Goal: Task Accomplishment & Management: Use online tool/utility

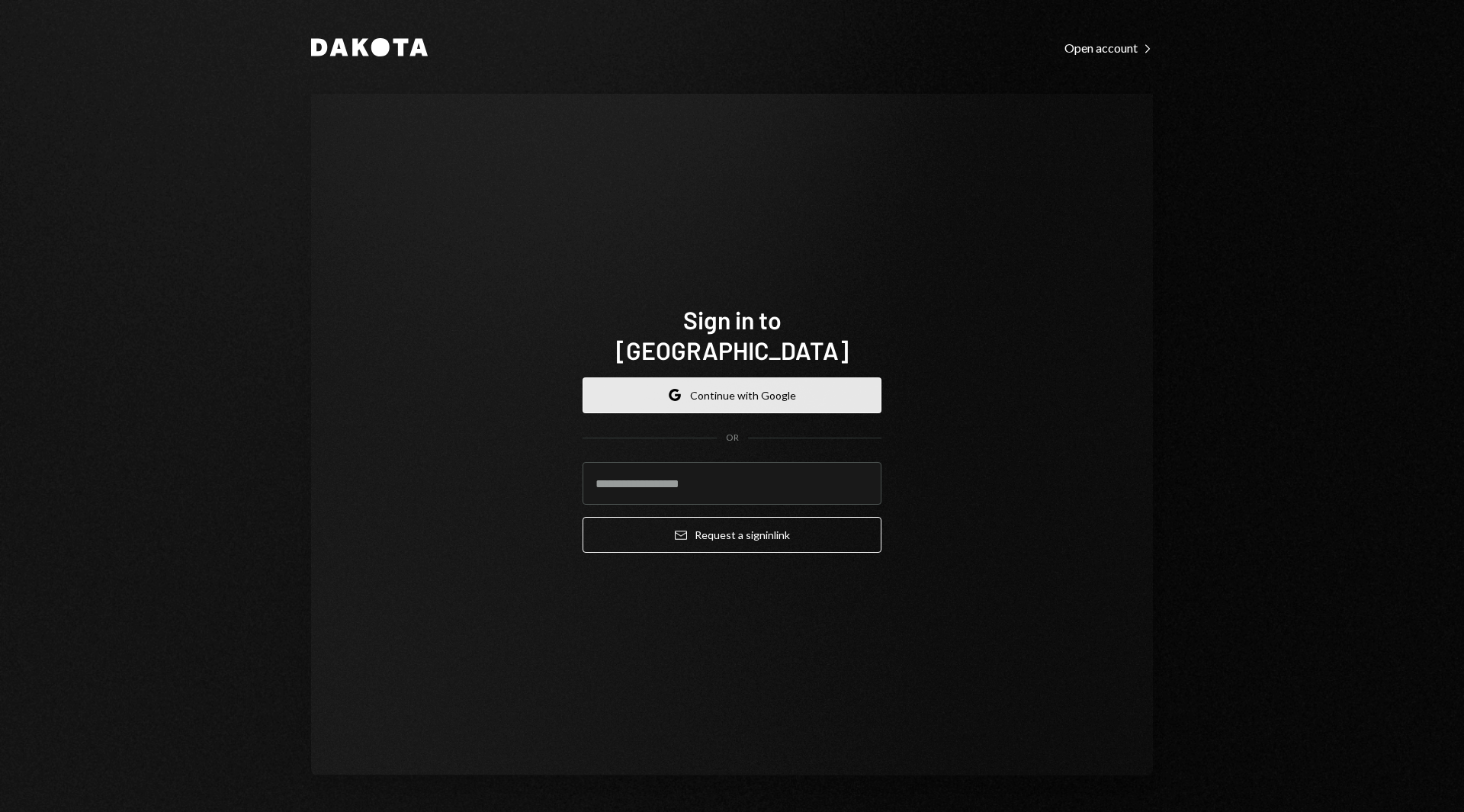
click at [658, 378] on button "Google Continue with Google" at bounding box center [732, 395] width 299 height 36
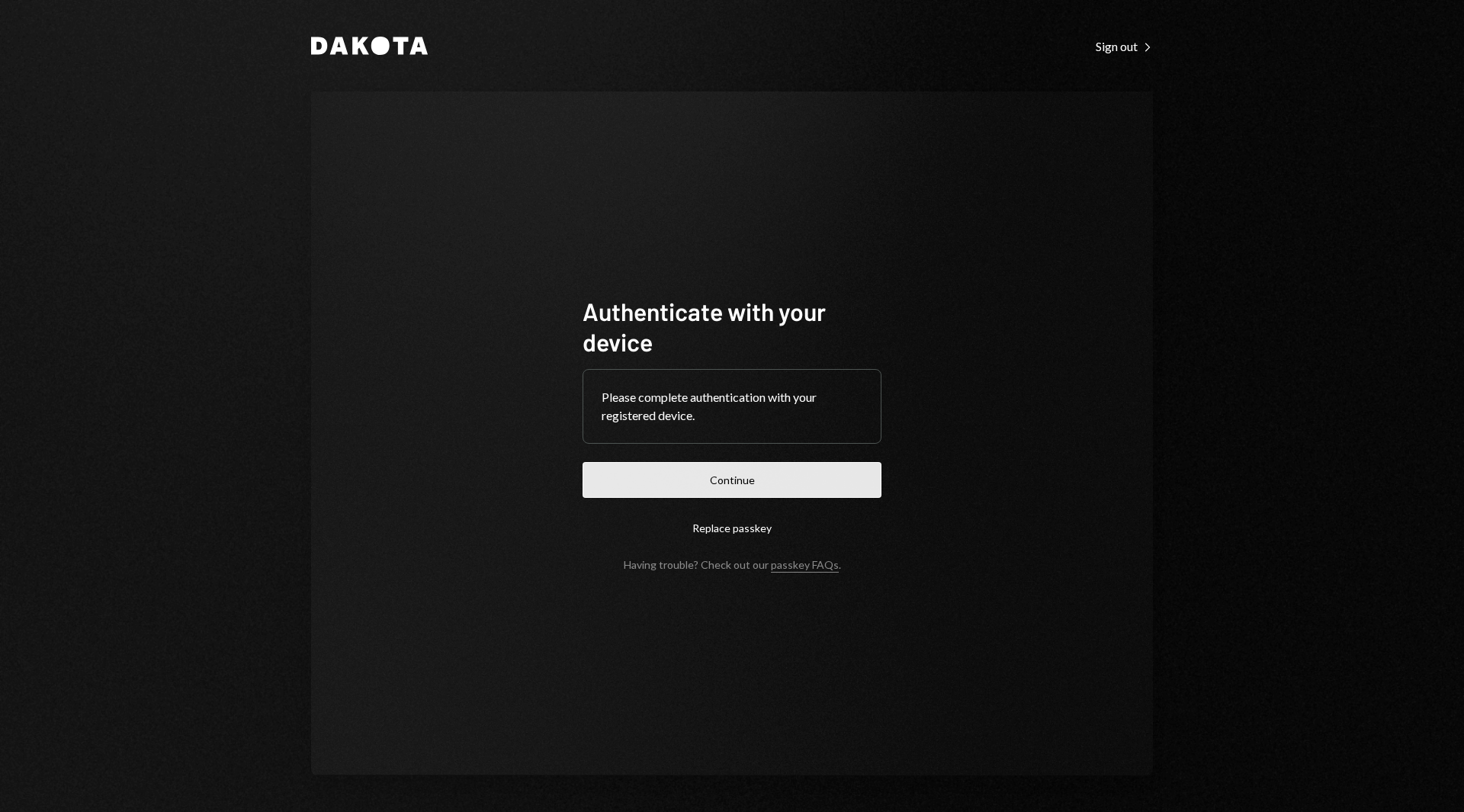
click at [689, 491] on button "Continue" at bounding box center [732, 479] width 299 height 36
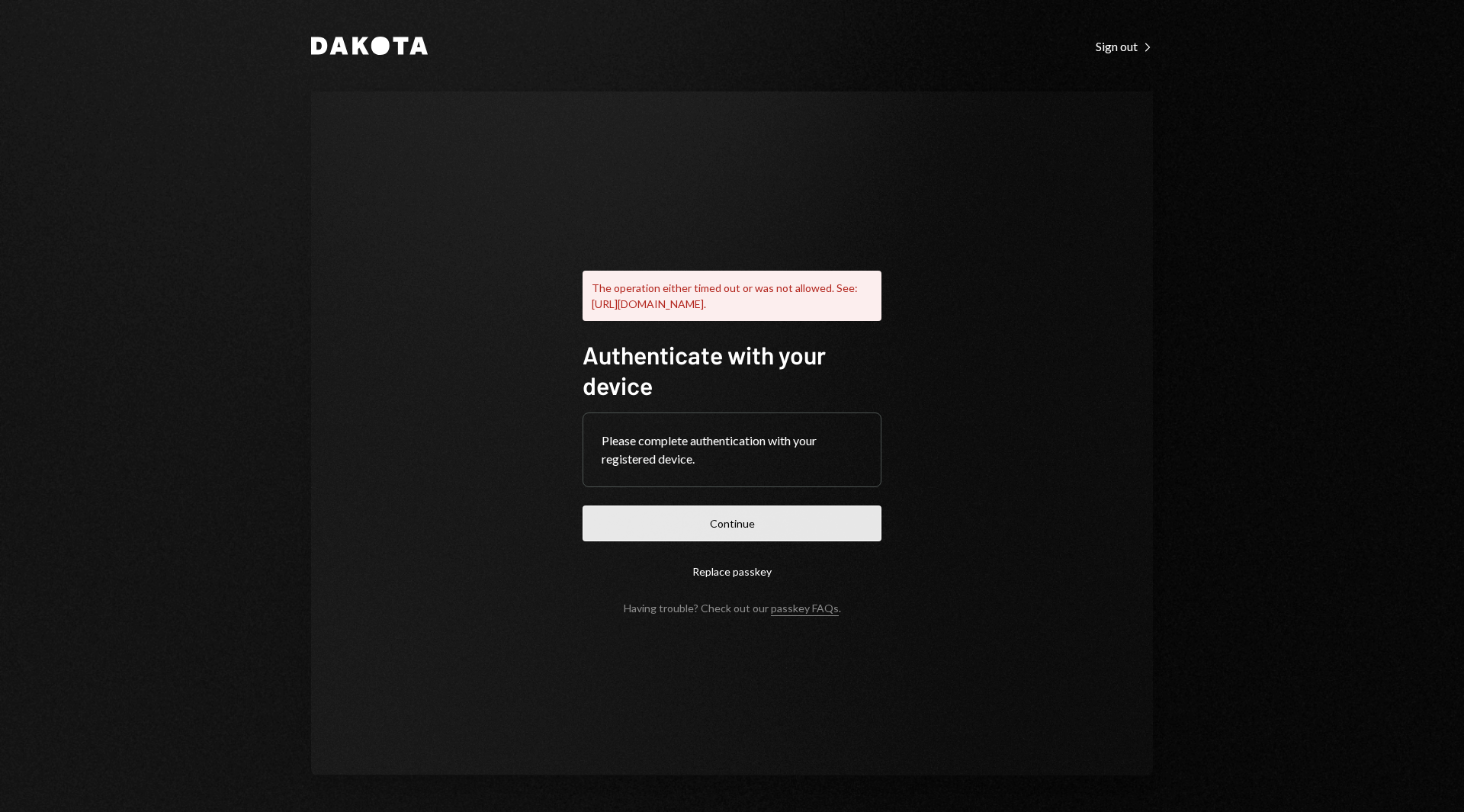
click at [676, 517] on button "Continue" at bounding box center [732, 523] width 299 height 36
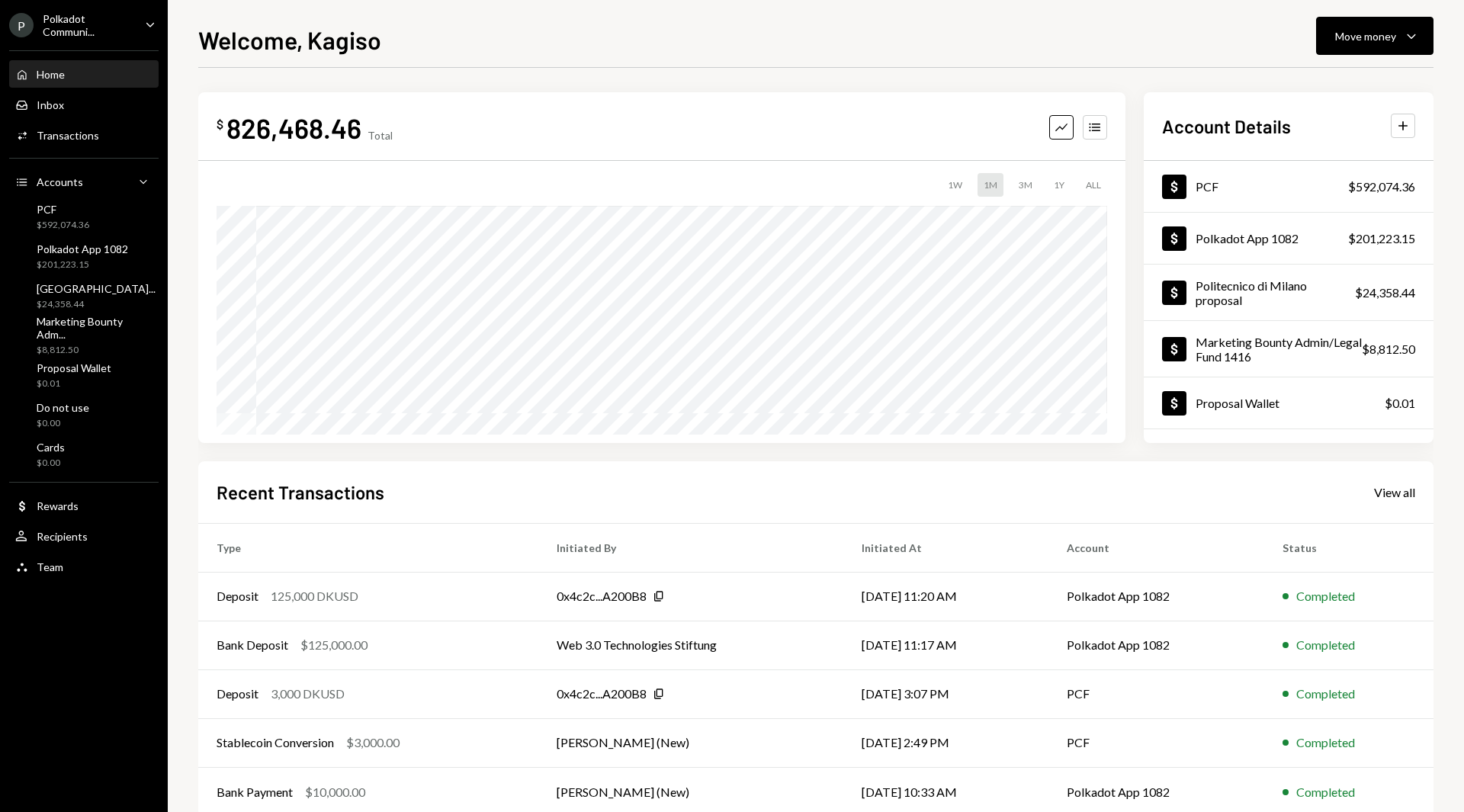
click at [87, 35] on div "Polkadot Communi..." at bounding box center [88, 25] width 90 height 26
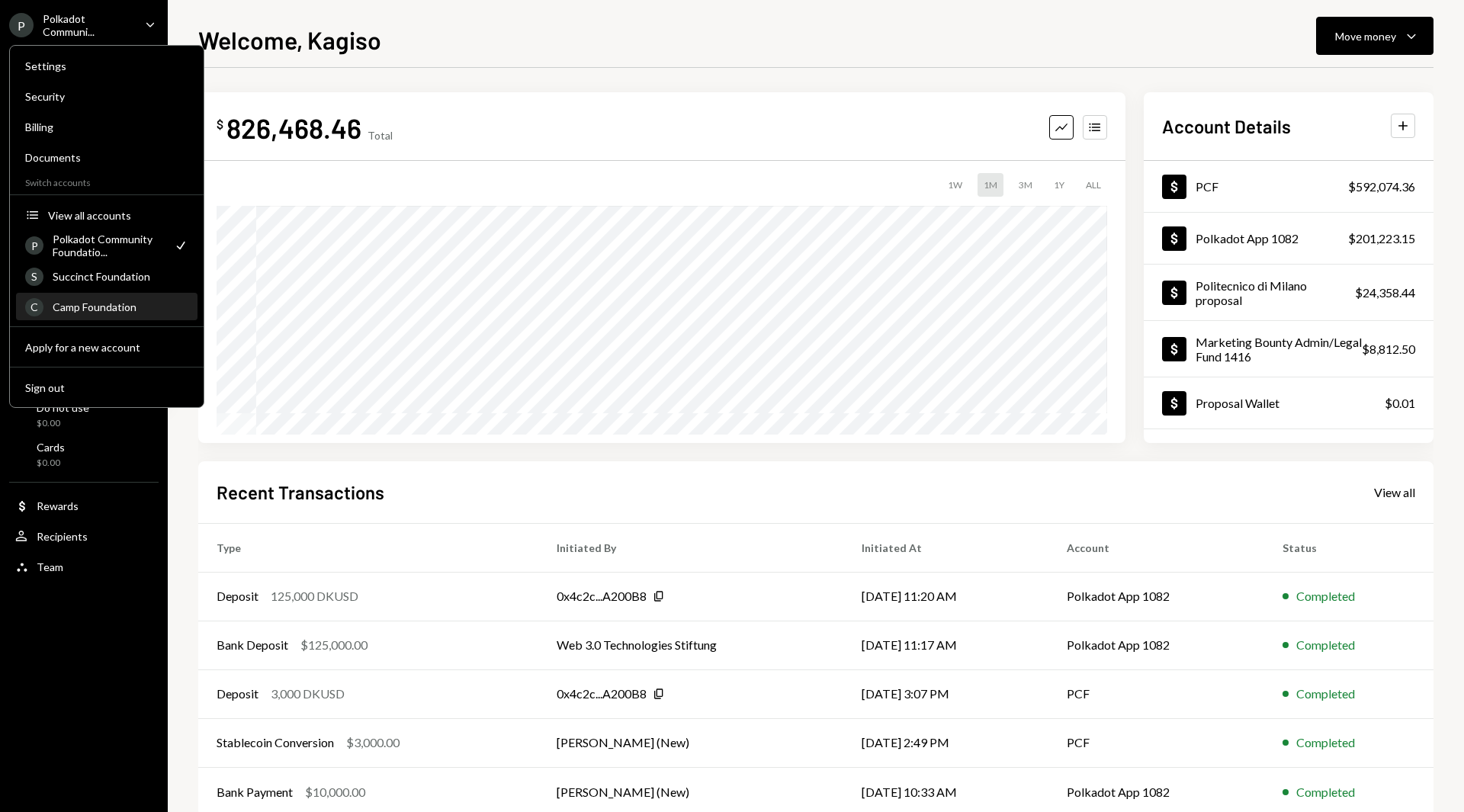
click at [73, 301] on div "Camp Foundation" at bounding box center [120, 307] width 136 height 13
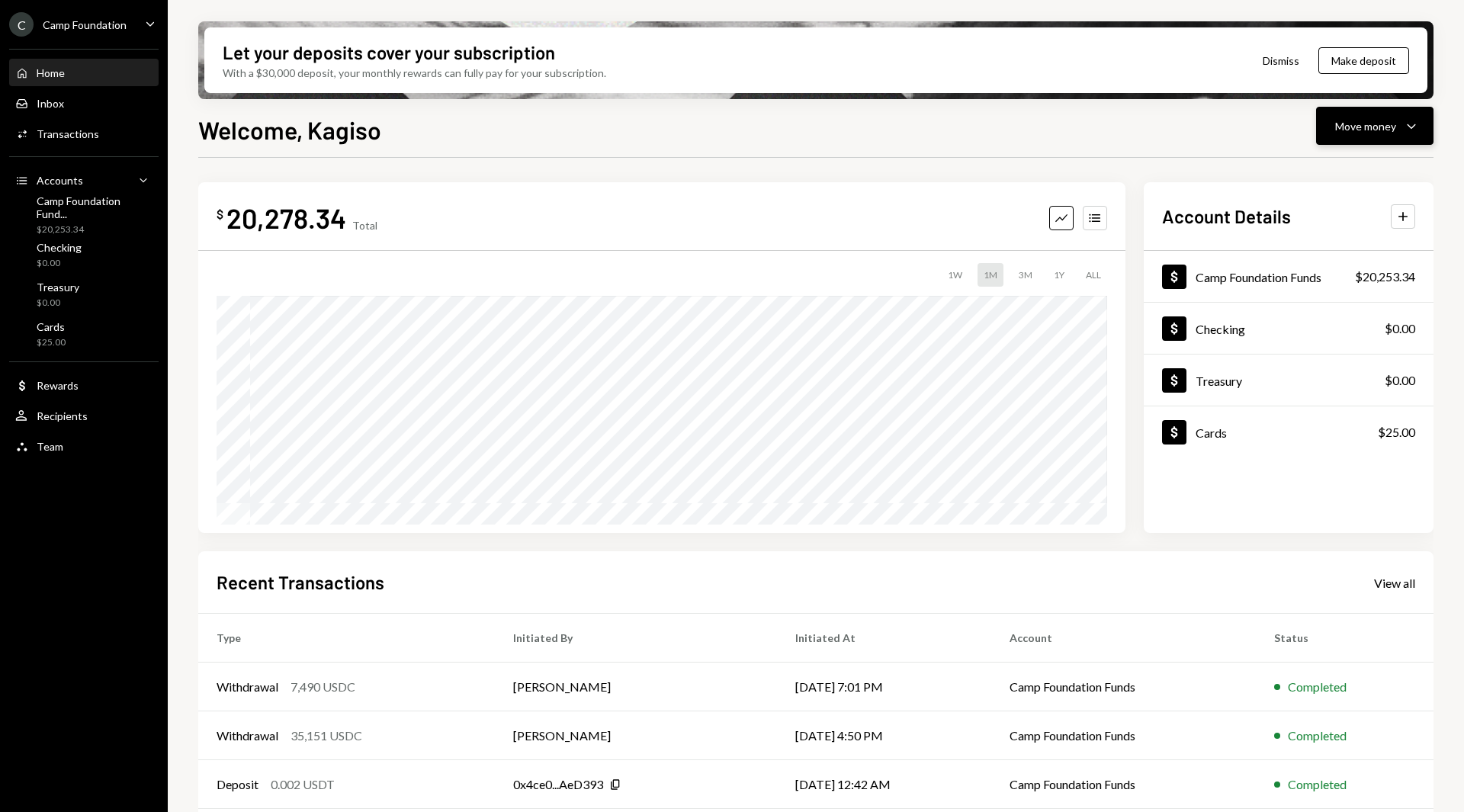
click at [1421, 130] on button "Move money Caret Down" at bounding box center [1375, 126] width 117 height 38
click at [1336, 179] on div "Send" at bounding box center [1363, 172] width 111 height 16
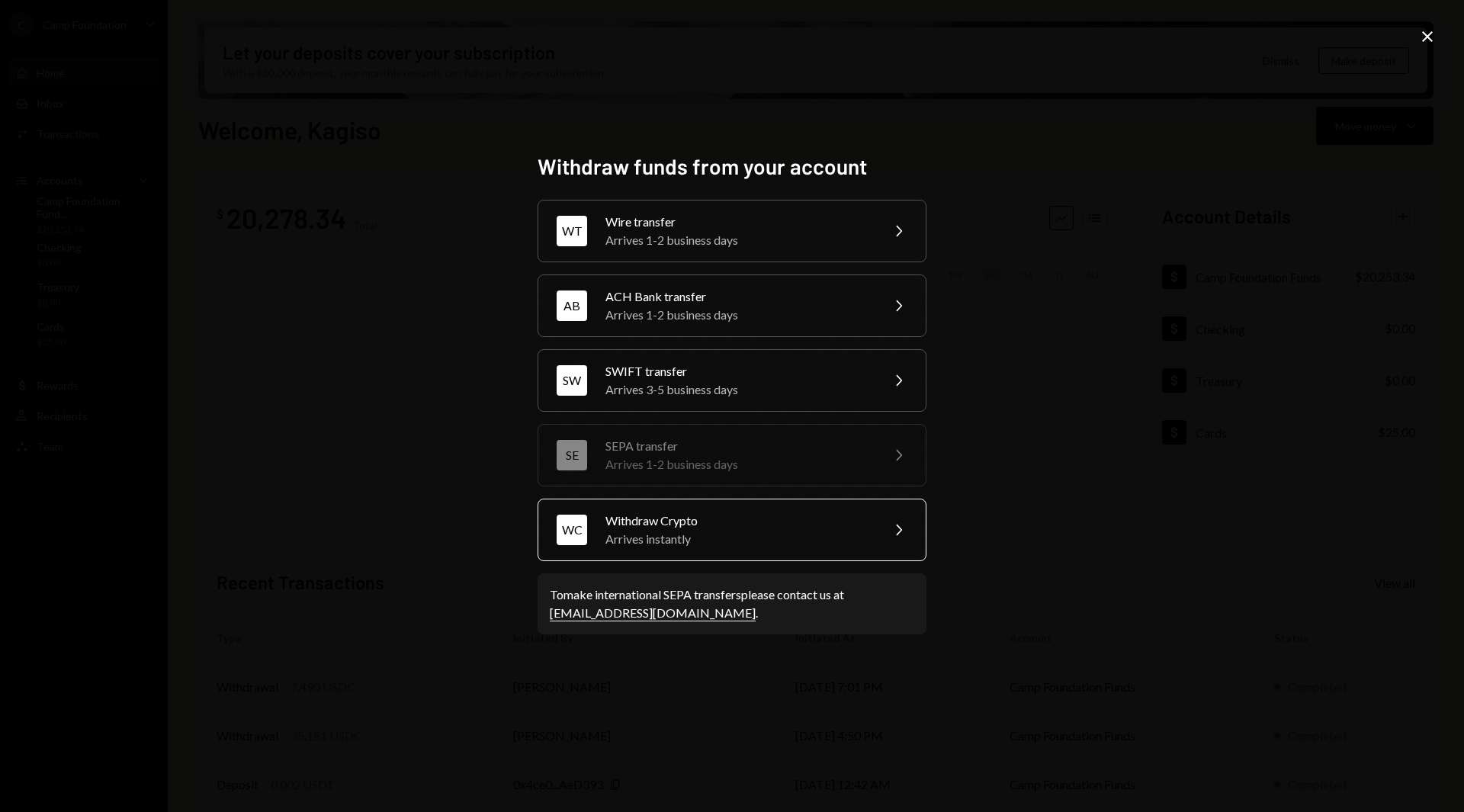
click at [727, 538] on div "Arrives instantly" at bounding box center [739, 538] width 265 height 18
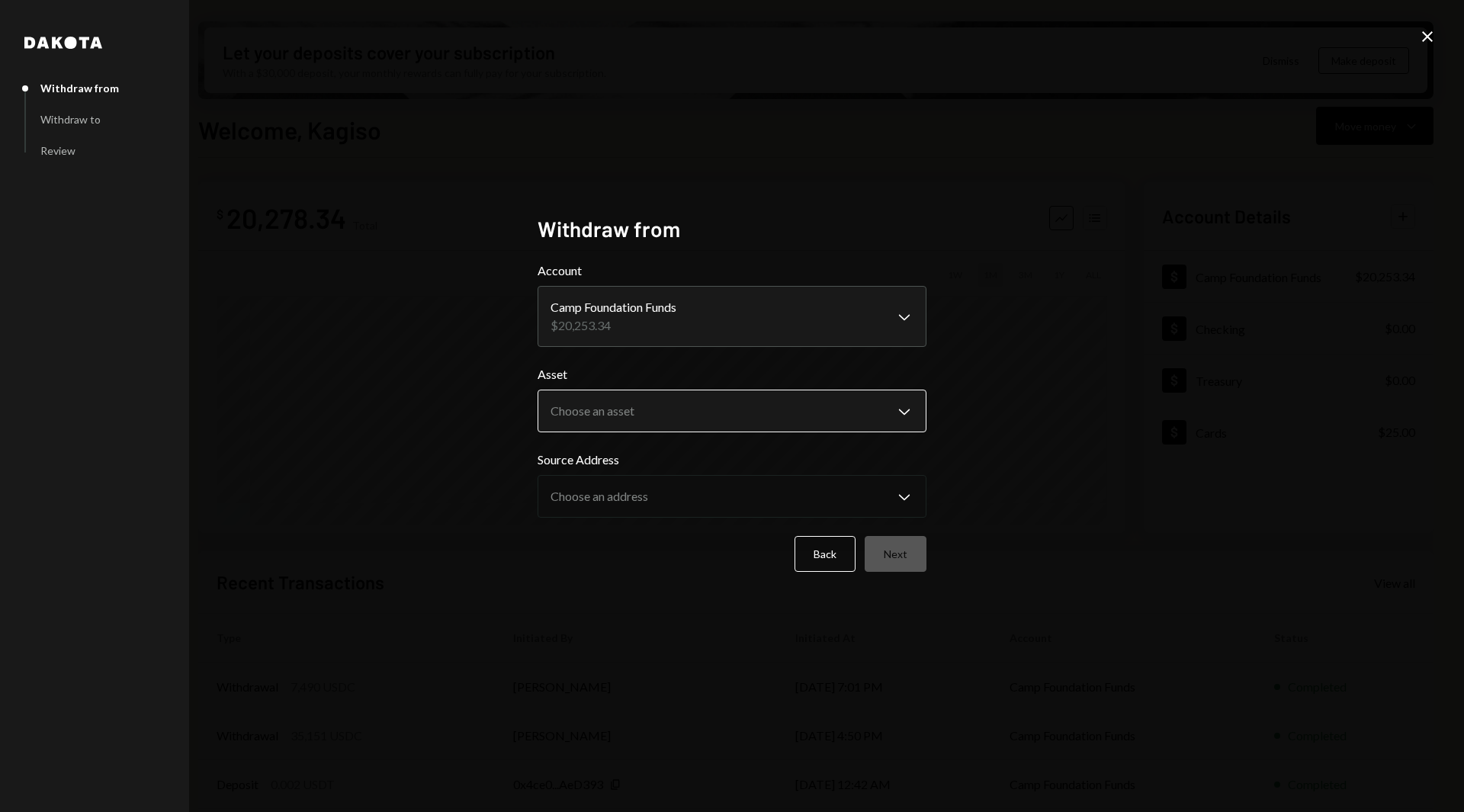
click at [626, 397] on body "C Camp Foundation Caret Down Home Home Inbox Inbox Activities Transactions Acco…" at bounding box center [732, 406] width 1464 height 812
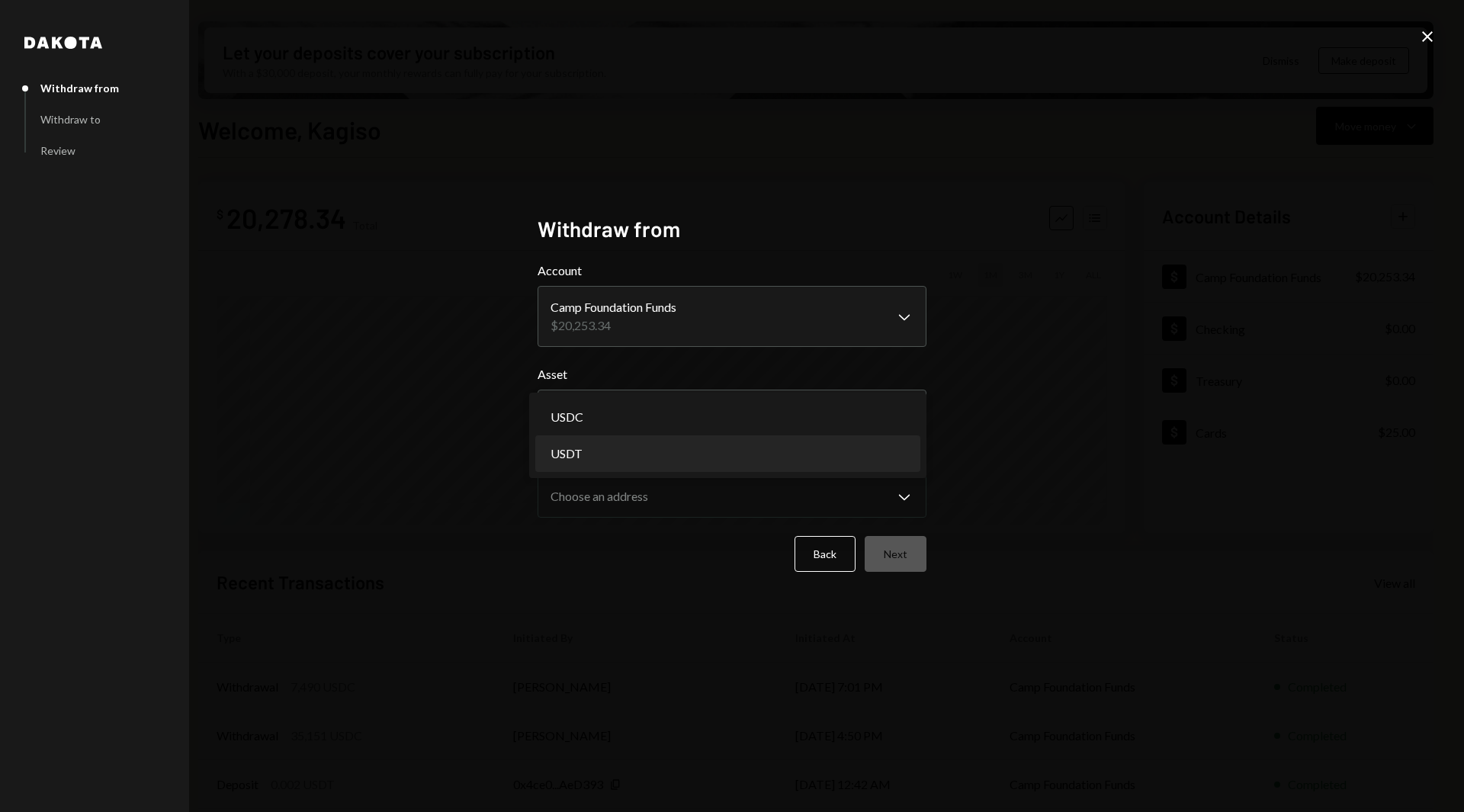
select select "****"
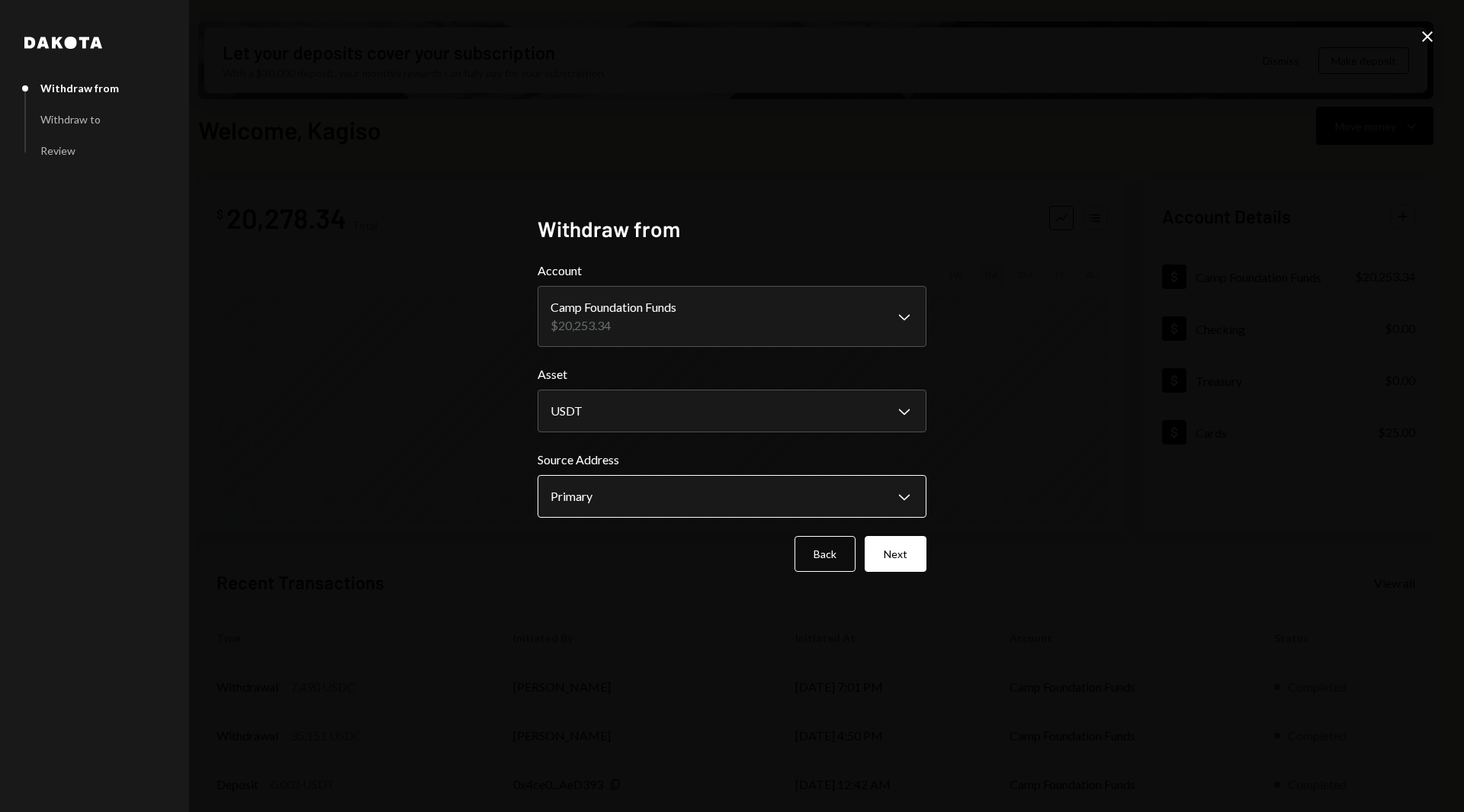
click at [602, 497] on body "C Camp Foundation Caret Down Home Home Inbox Inbox Activities Transactions Acco…" at bounding box center [732, 406] width 1464 height 812
click at [730, 403] on body "C Camp Foundation Caret Down Home Home Inbox Inbox Activities Transactions Acco…" at bounding box center [732, 406] width 1464 height 812
click at [818, 555] on button "Back" at bounding box center [825, 554] width 61 height 36
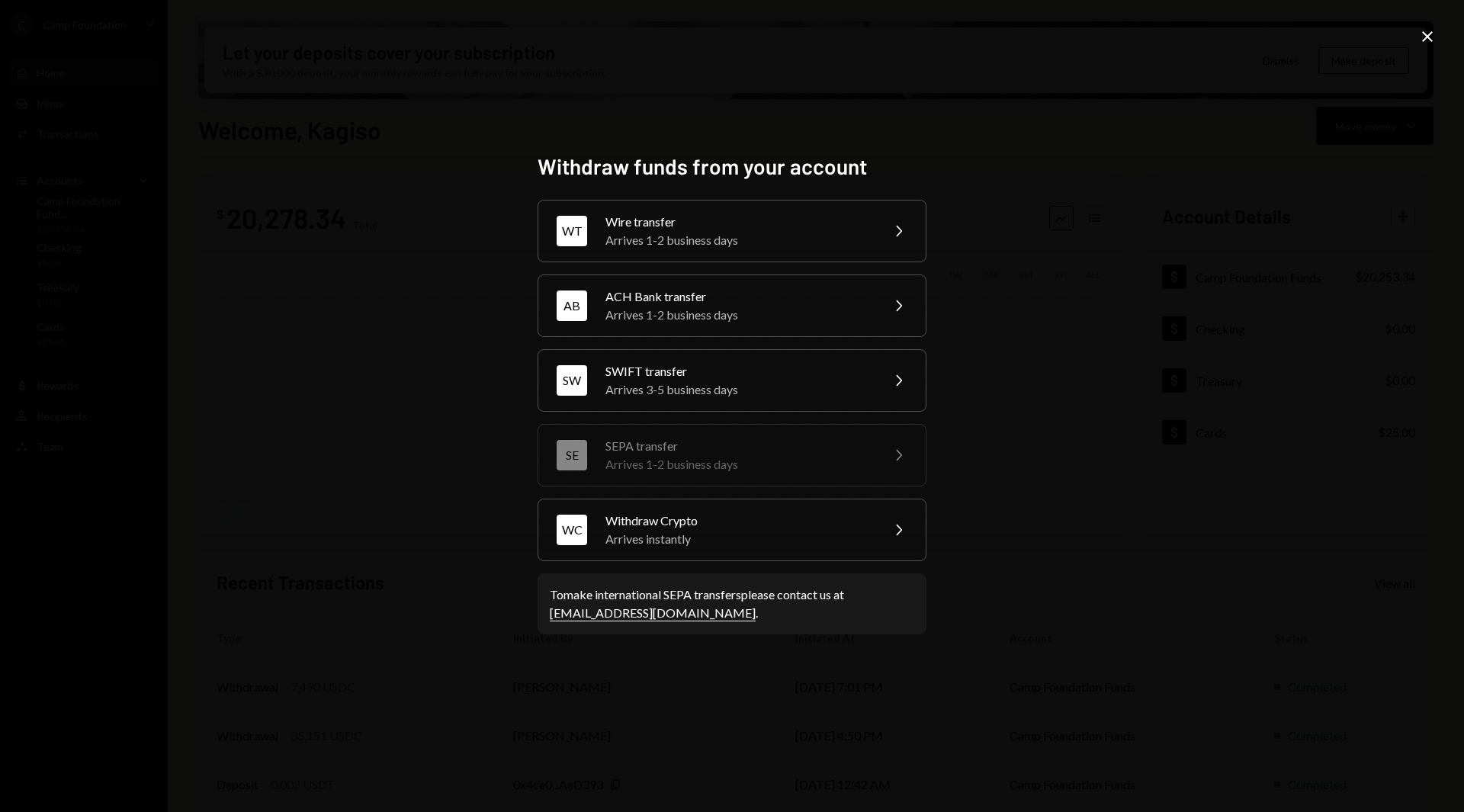
click at [1433, 34] on icon "Close" at bounding box center [1427, 36] width 18 height 18
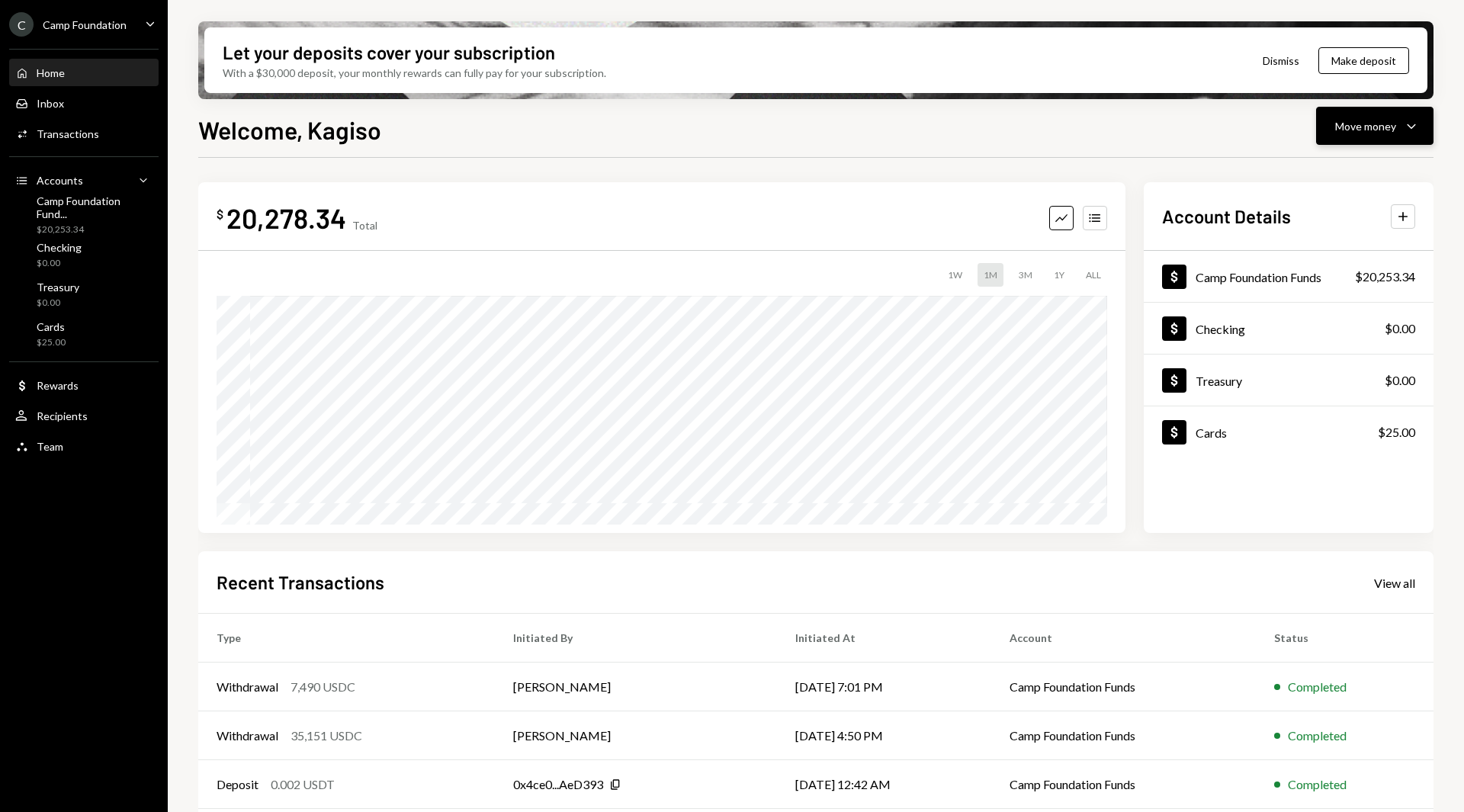
click at [1378, 113] on button "Move money Caret Down" at bounding box center [1375, 126] width 117 height 38
click at [1325, 283] on div "Swap stablecoins" at bounding box center [1363, 288] width 111 height 16
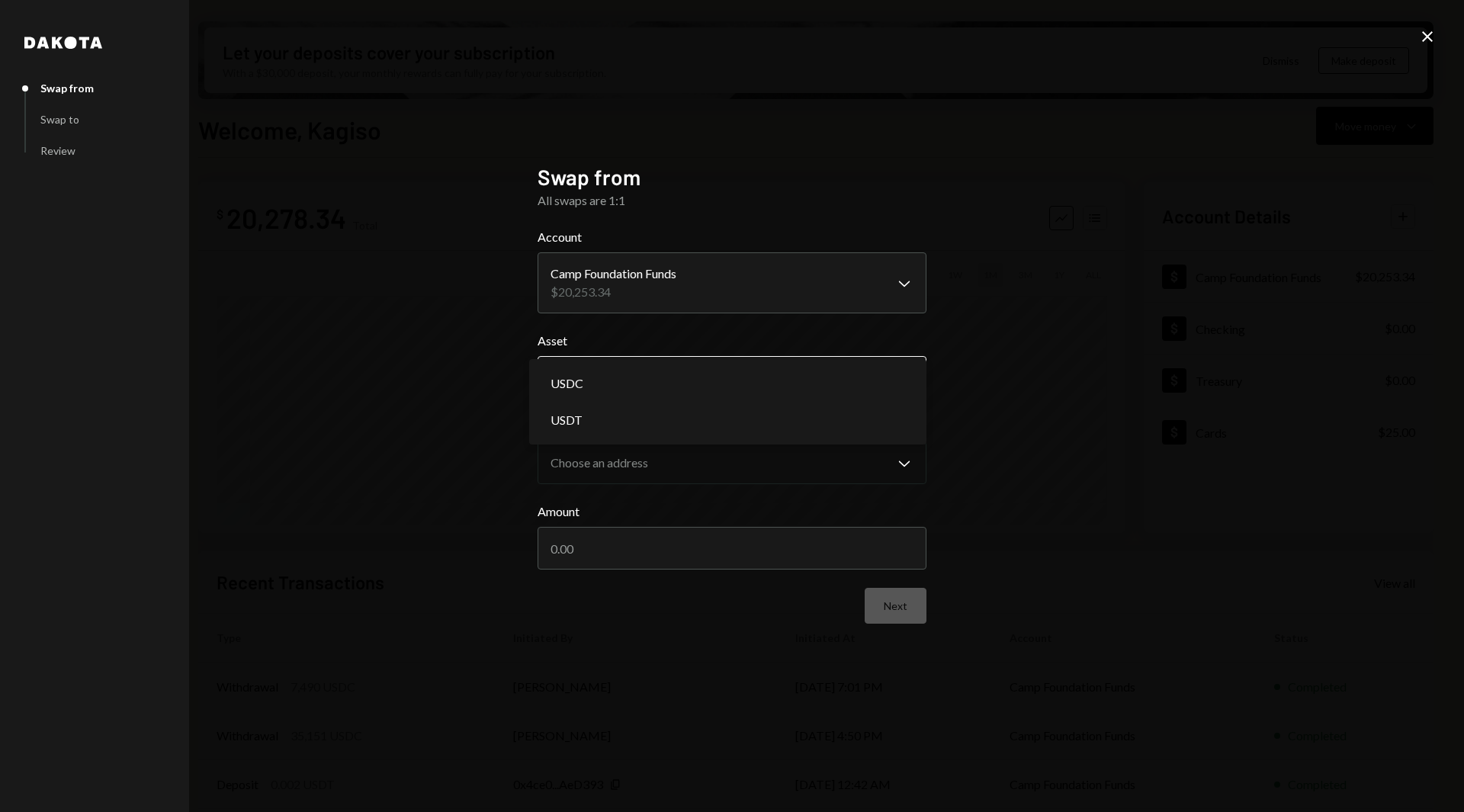
click at [681, 365] on body "C Camp Foundation Caret Down Home Home Inbox Inbox Activities Transactions Acco…" at bounding box center [732, 406] width 1464 height 812
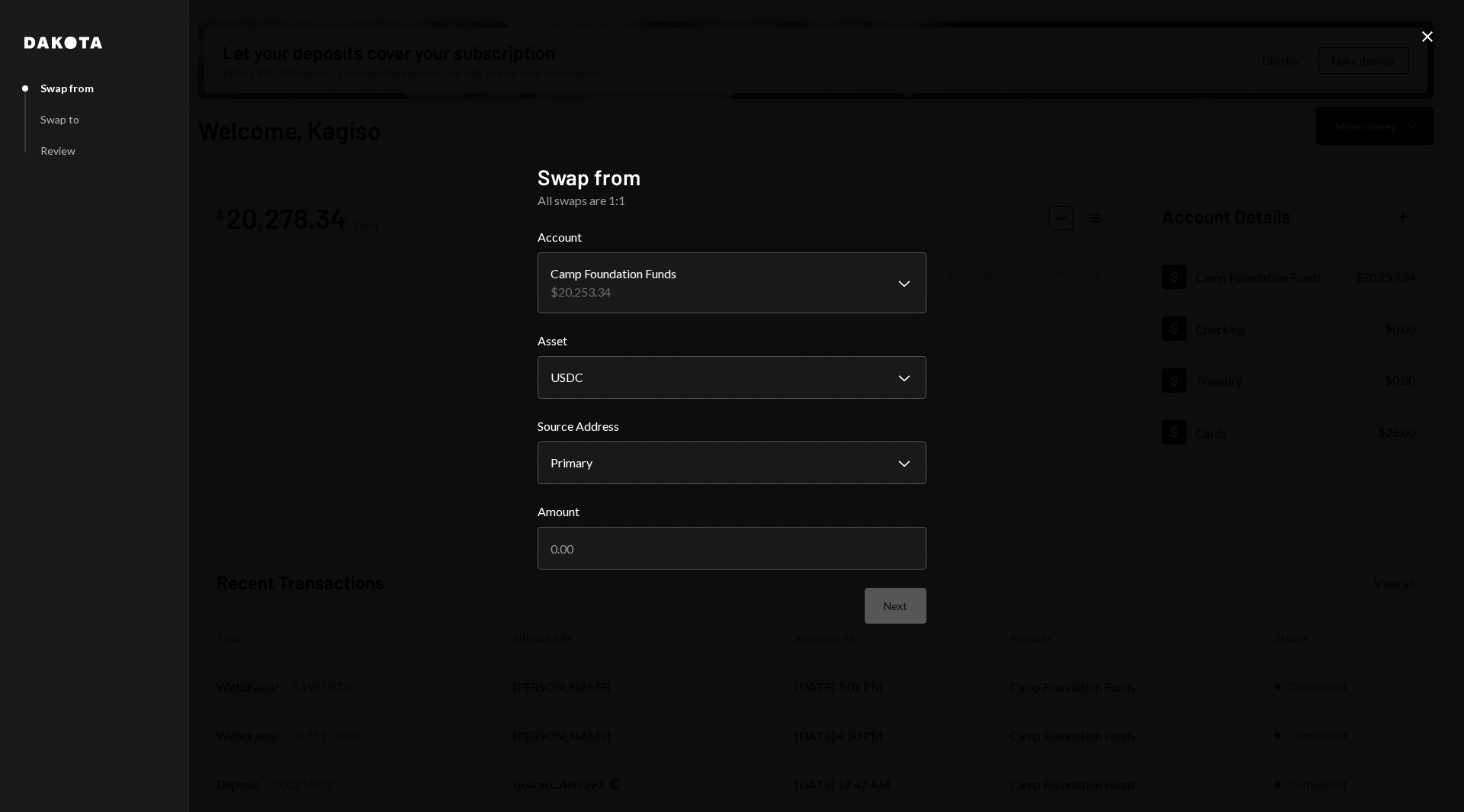
click at [603, 400] on form "**********" at bounding box center [732, 425] width 389 height 396
click at [592, 388] on body "C Camp Foundation Caret Down Home Home Inbox Inbox Activities Transactions Acco…" at bounding box center [732, 406] width 1464 height 812
select select "****"
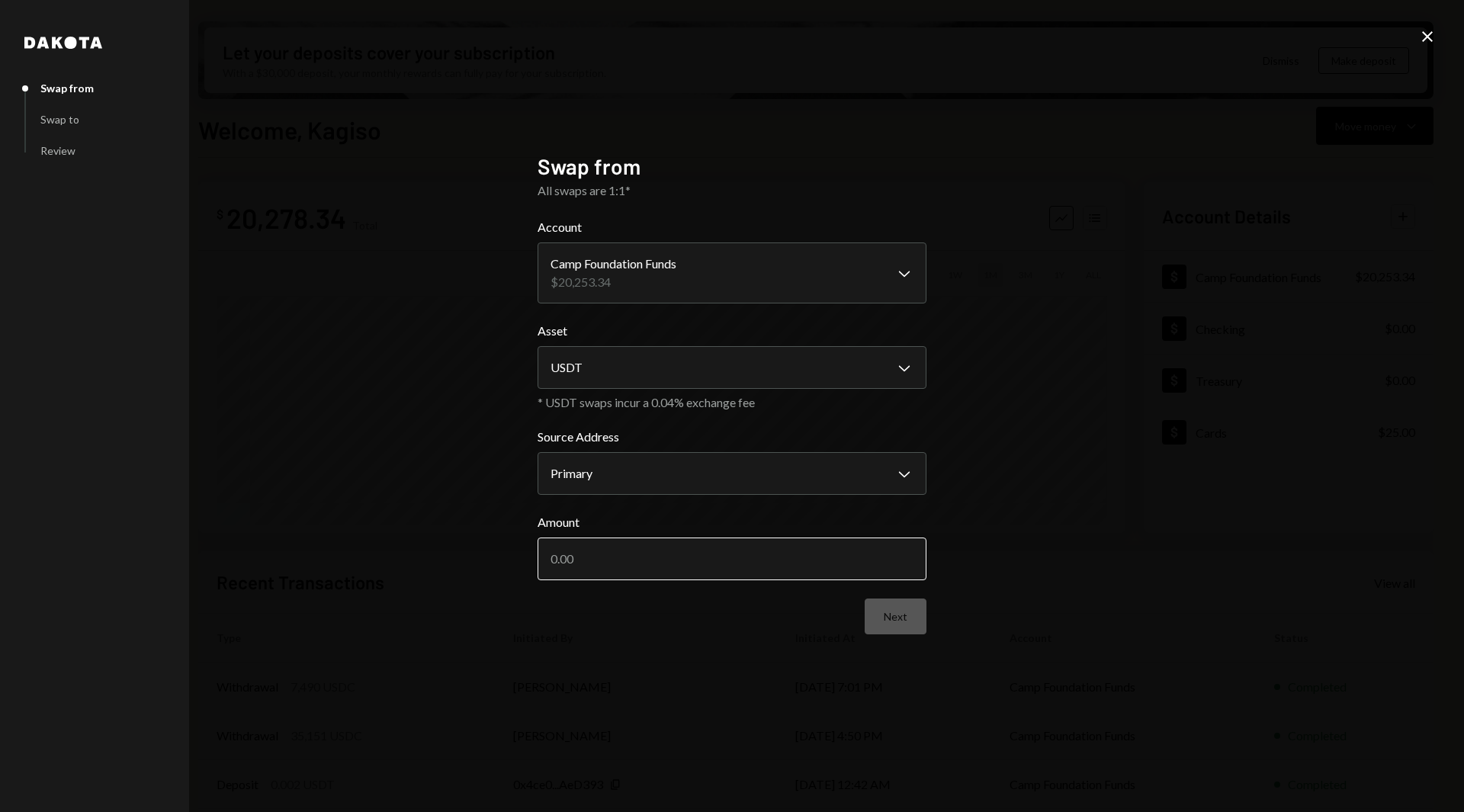
click at [616, 553] on input "Amount" at bounding box center [732, 558] width 389 height 42
type input "2500"
click at [886, 616] on button "Next" at bounding box center [895, 616] width 62 height 36
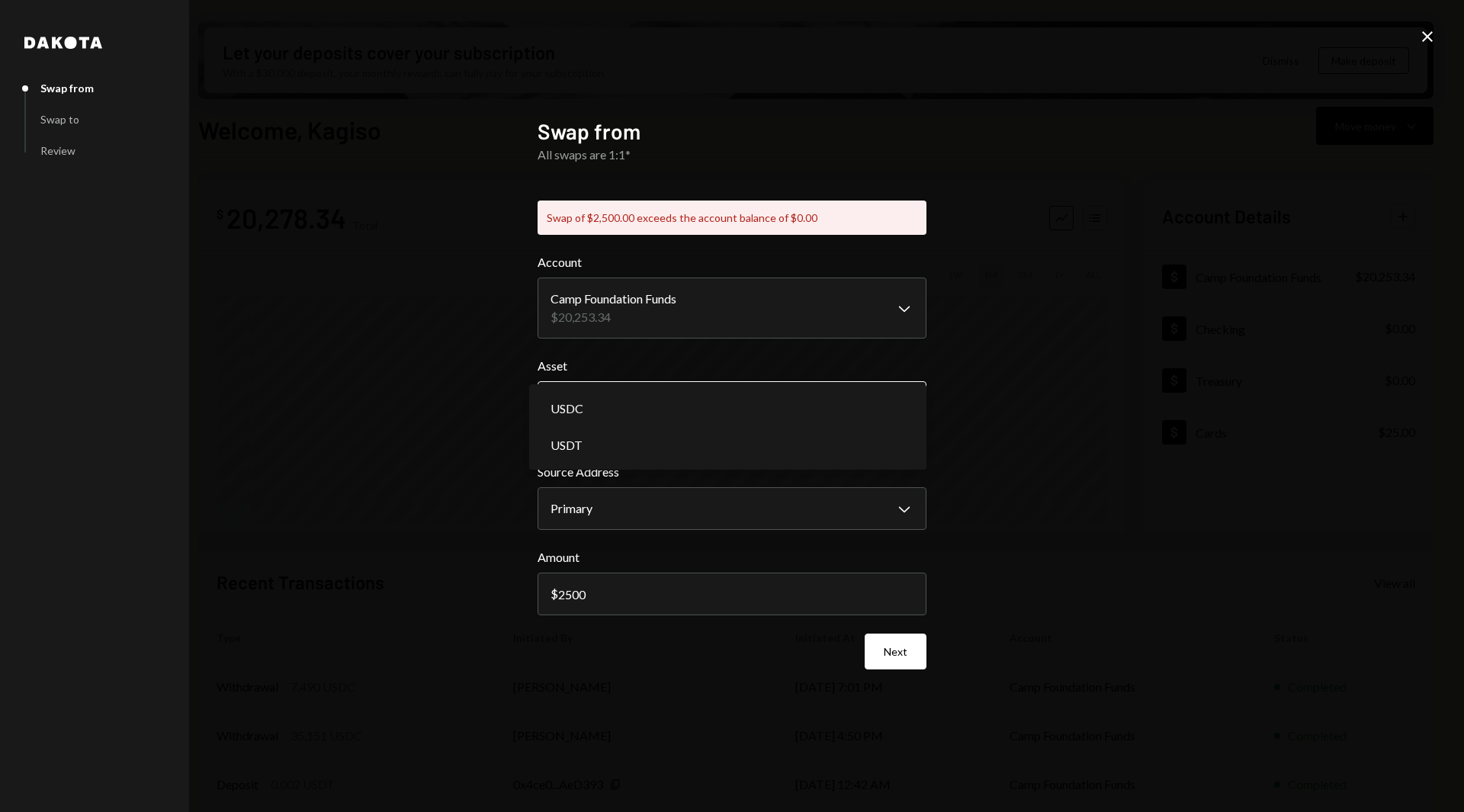
click at [762, 403] on body "C Camp Foundation Caret Down Home Home Inbox Inbox Activities Transactions Acco…" at bounding box center [732, 406] width 1464 height 812
select select "****"
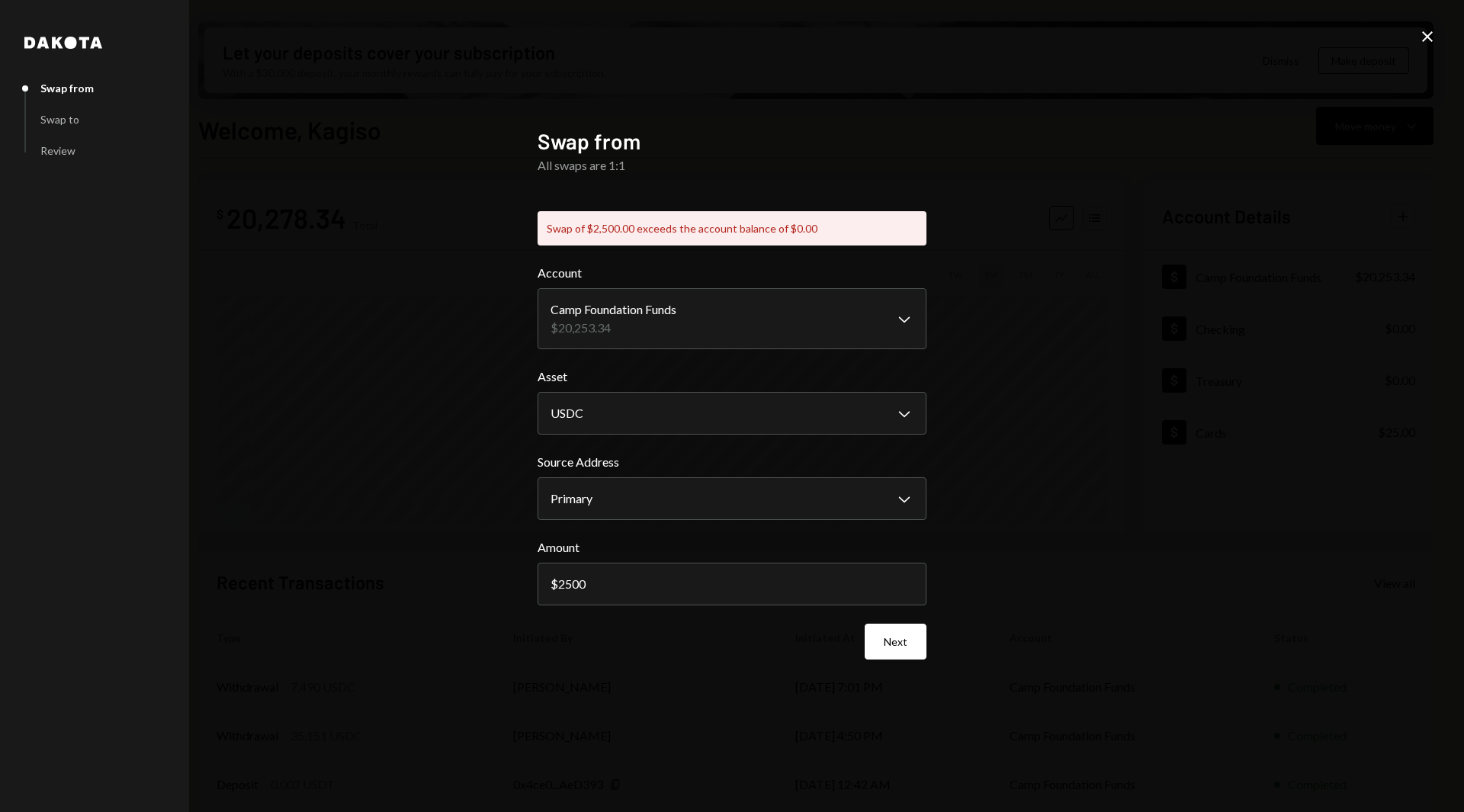
click at [997, 558] on div "**********" at bounding box center [732, 406] width 1464 height 812
click at [887, 653] on button "Next" at bounding box center [895, 641] width 62 height 36
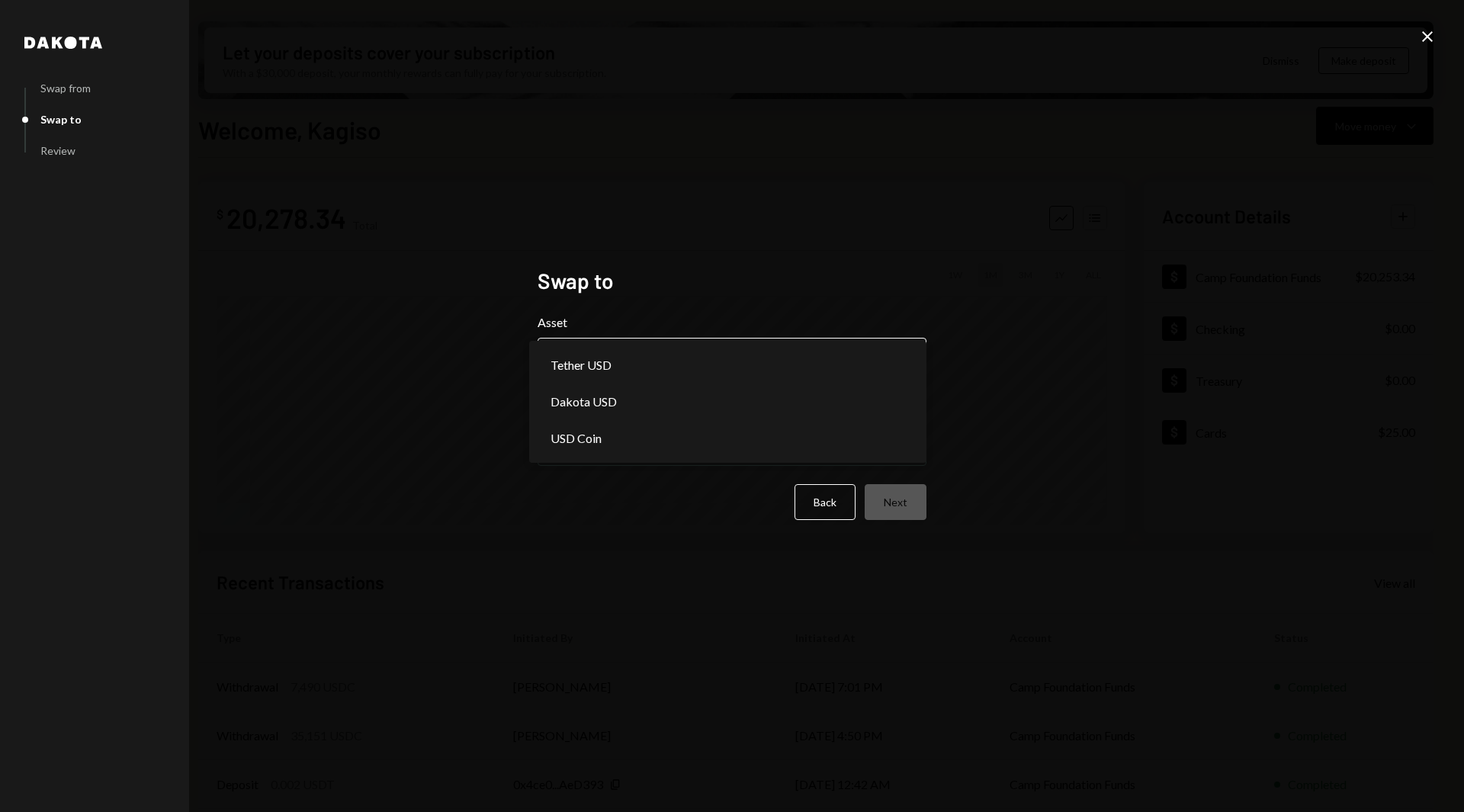
click at [758, 372] on body "C Camp Foundation Caret Down Home Home Inbox Inbox Activities Transactions Acco…" at bounding box center [732, 406] width 1464 height 812
select select "****"
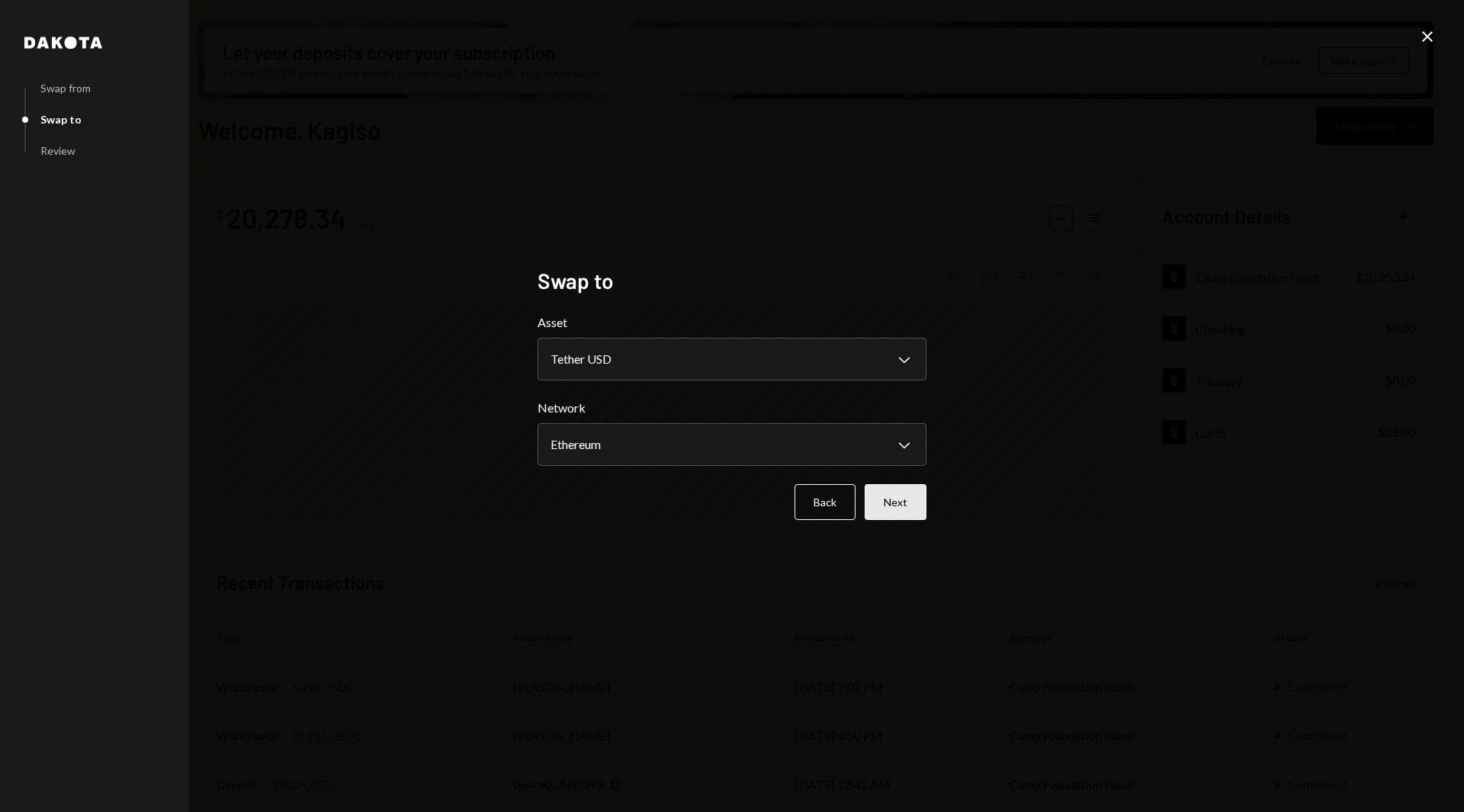
click at [898, 503] on button "Next" at bounding box center [895, 502] width 62 height 36
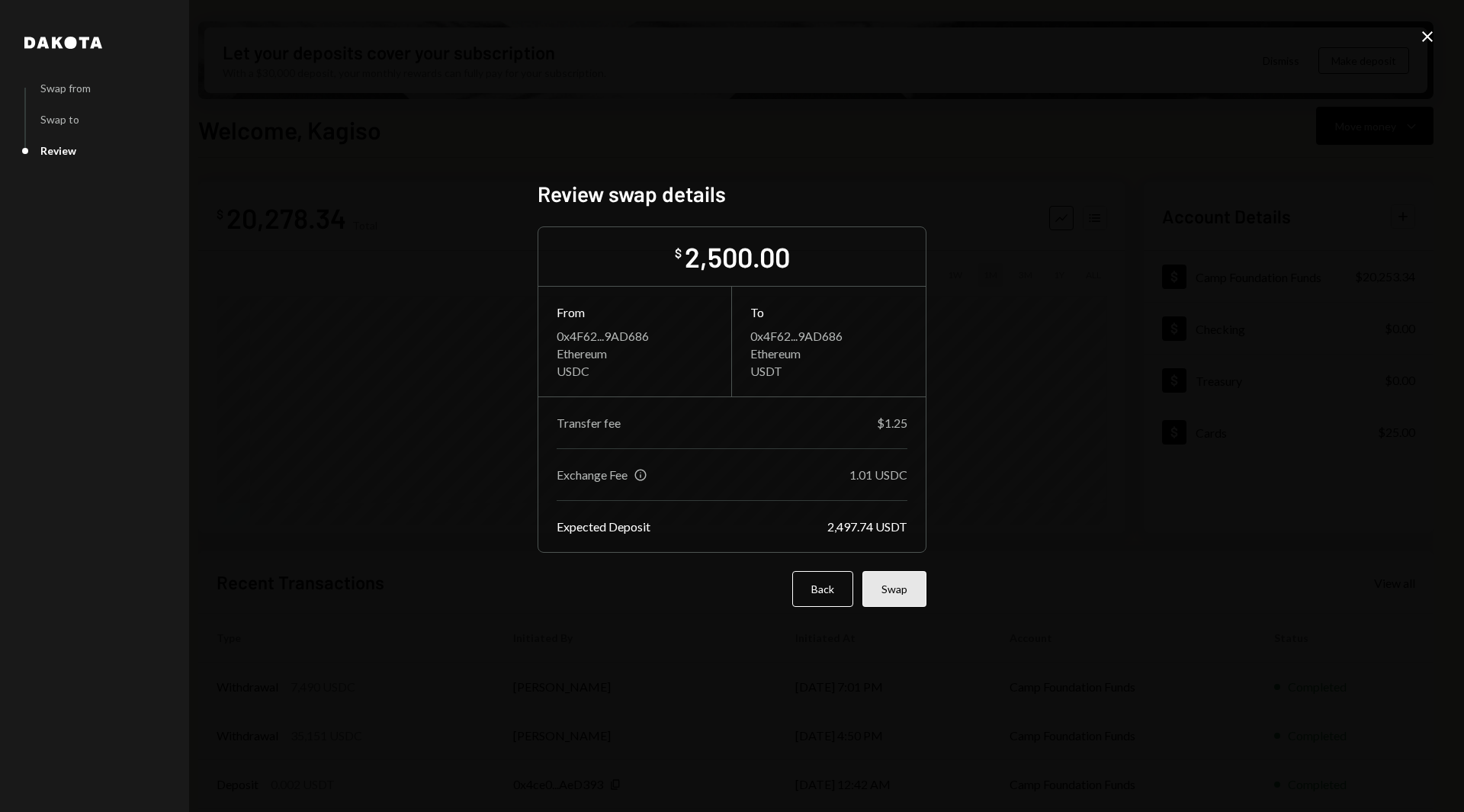
click at [899, 583] on button "Swap" at bounding box center [895, 588] width 64 height 36
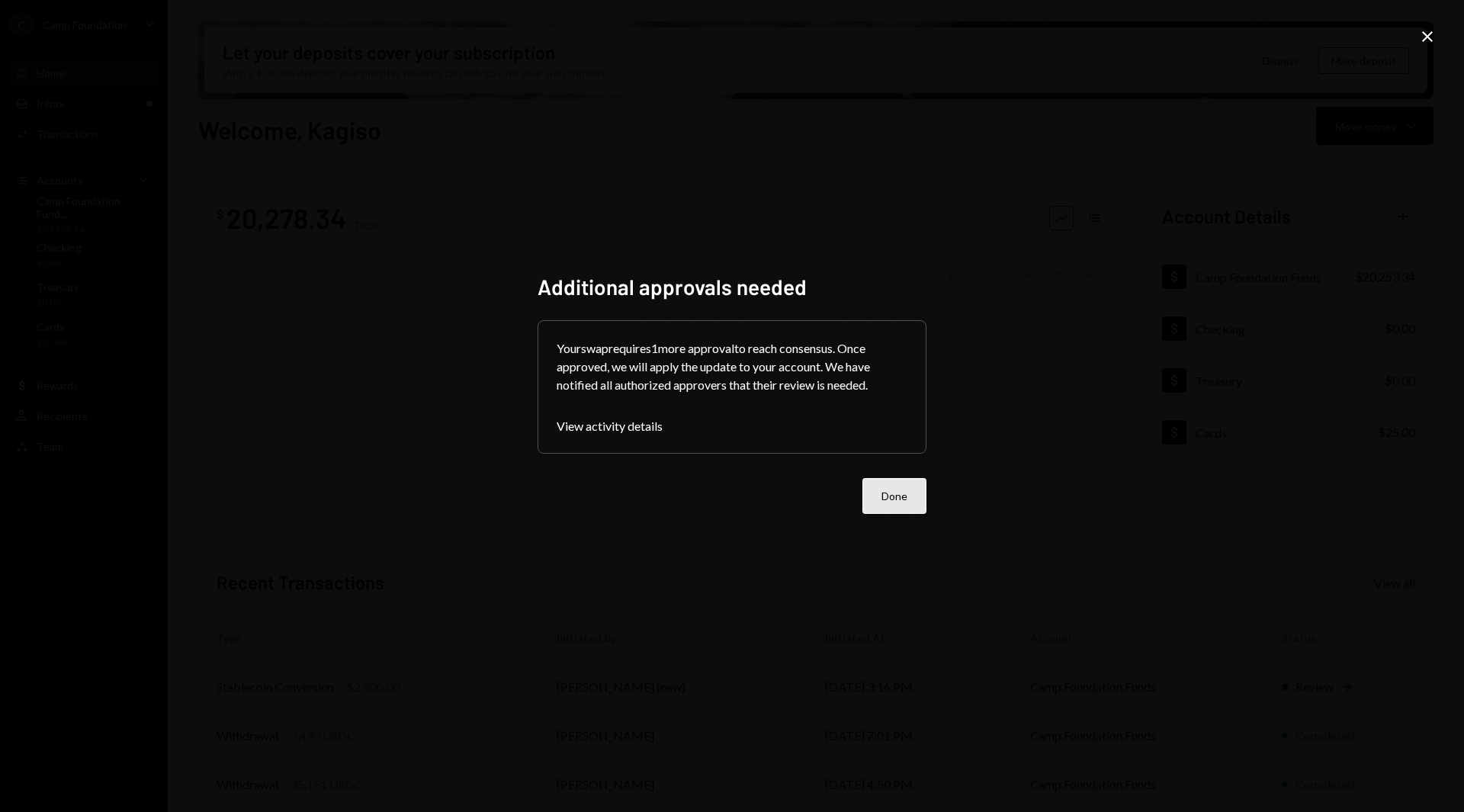
click at [895, 499] on button "Done" at bounding box center [895, 496] width 64 height 36
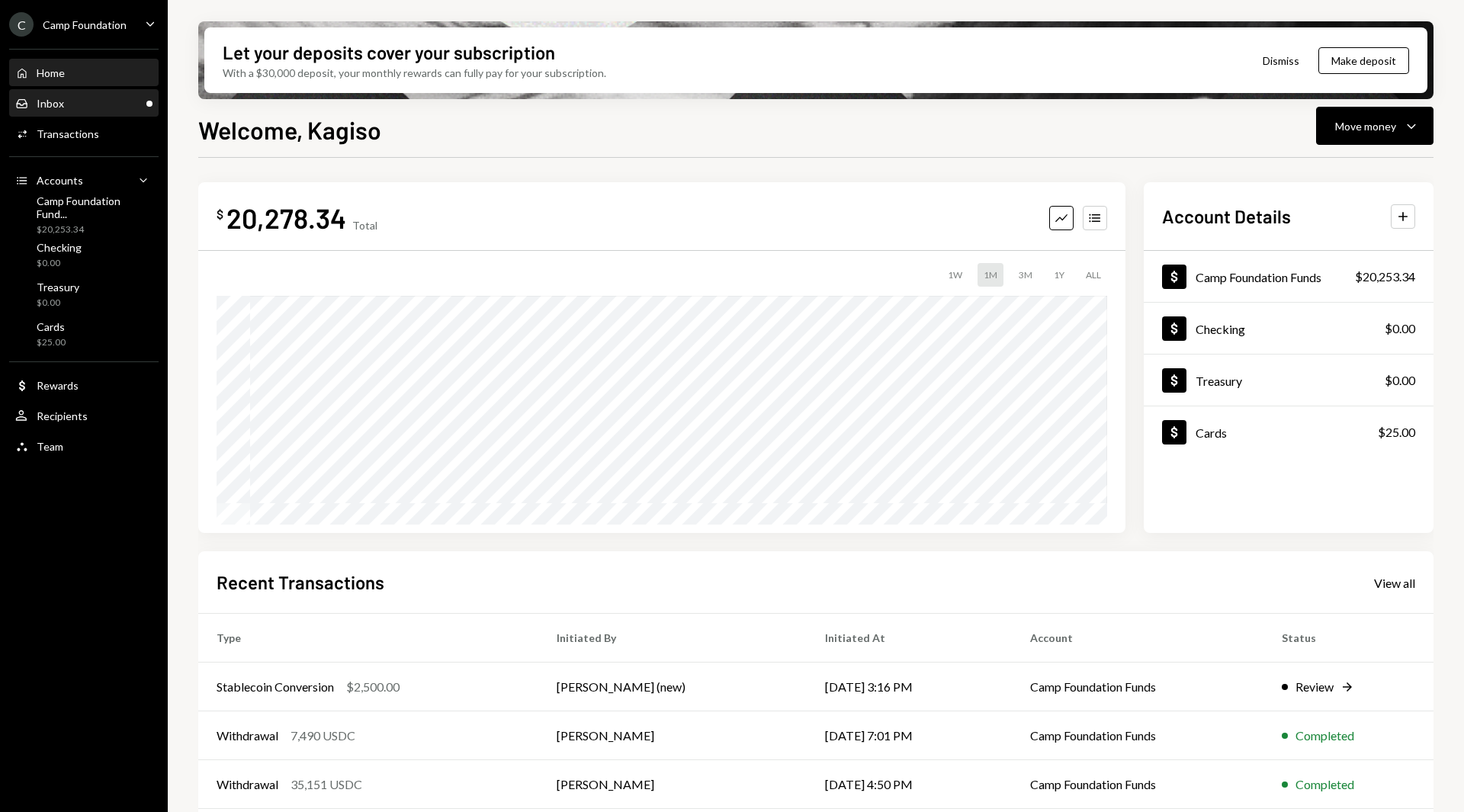
click at [91, 98] on div "Inbox Inbox" at bounding box center [84, 104] width 137 height 14
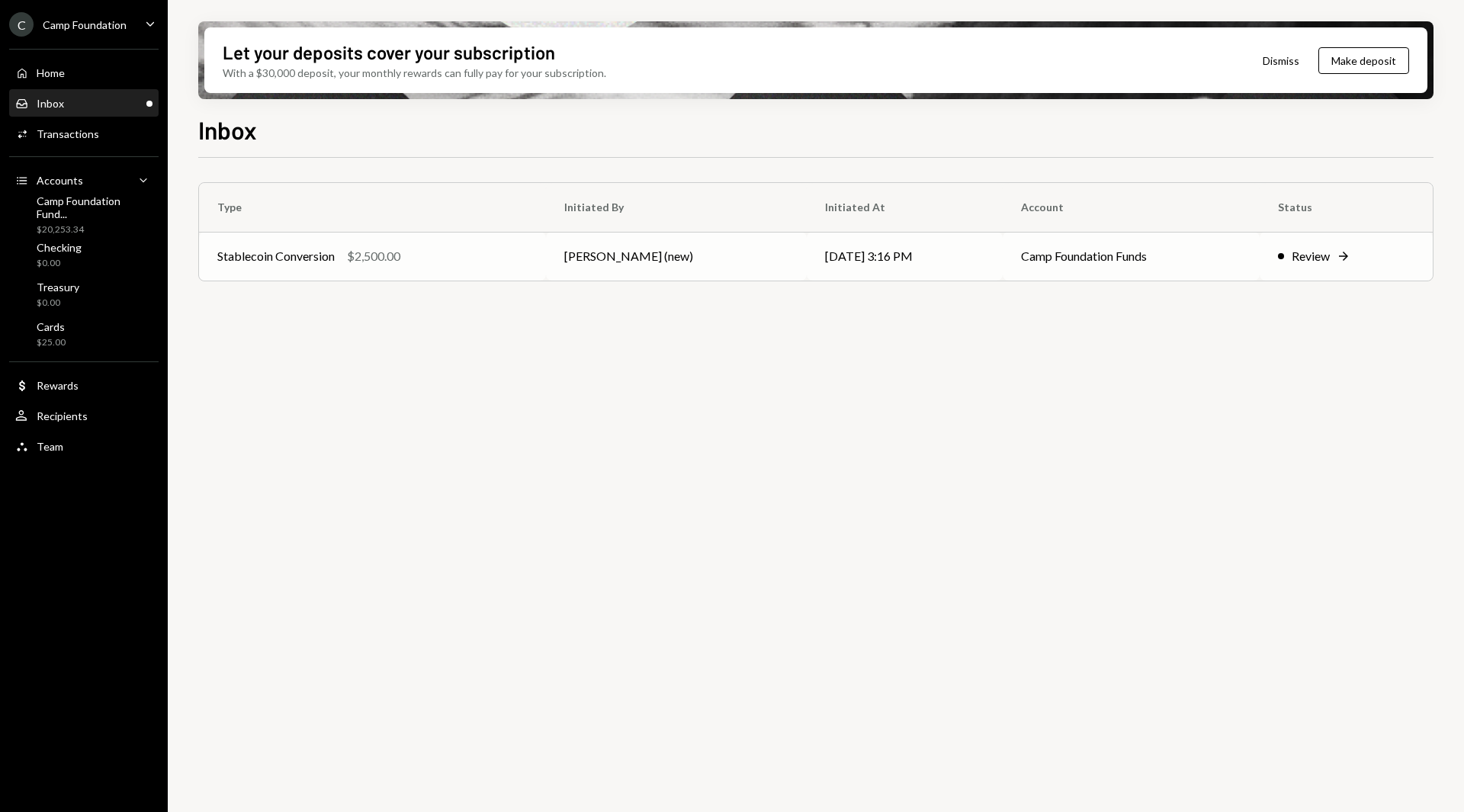
click at [628, 266] on td "Kagiso Mello (new)" at bounding box center [677, 256] width 262 height 49
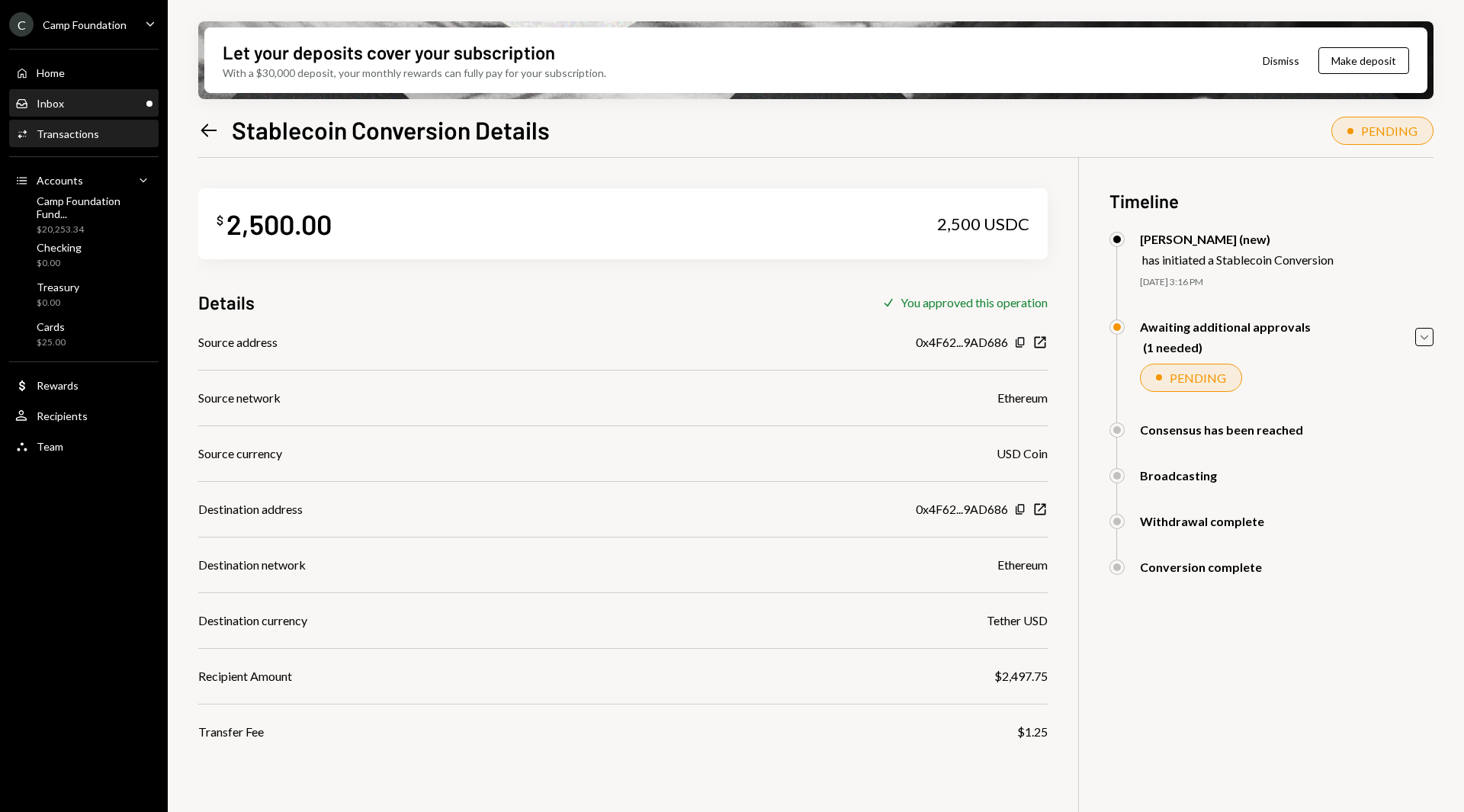
click at [78, 101] on div "Inbox Inbox" at bounding box center [84, 104] width 137 height 14
